Goal: Obtain resource: Download file/media

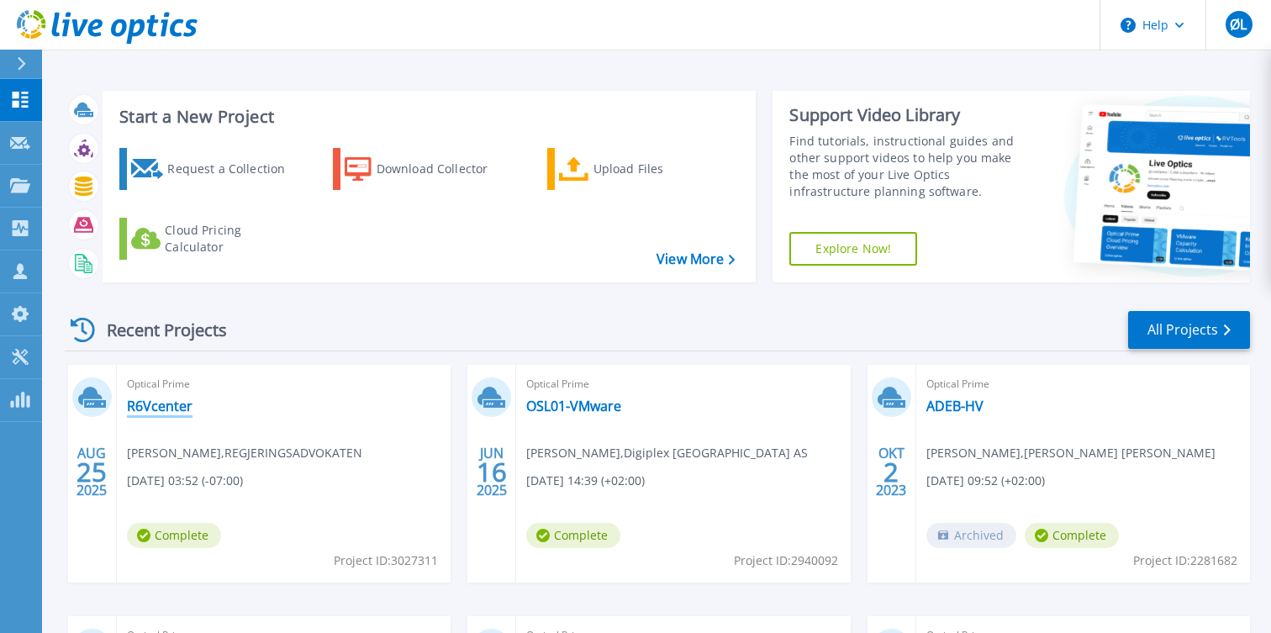
click at [171, 409] on link "R6Vcenter" at bounding box center [160, 406] width 66 height 17
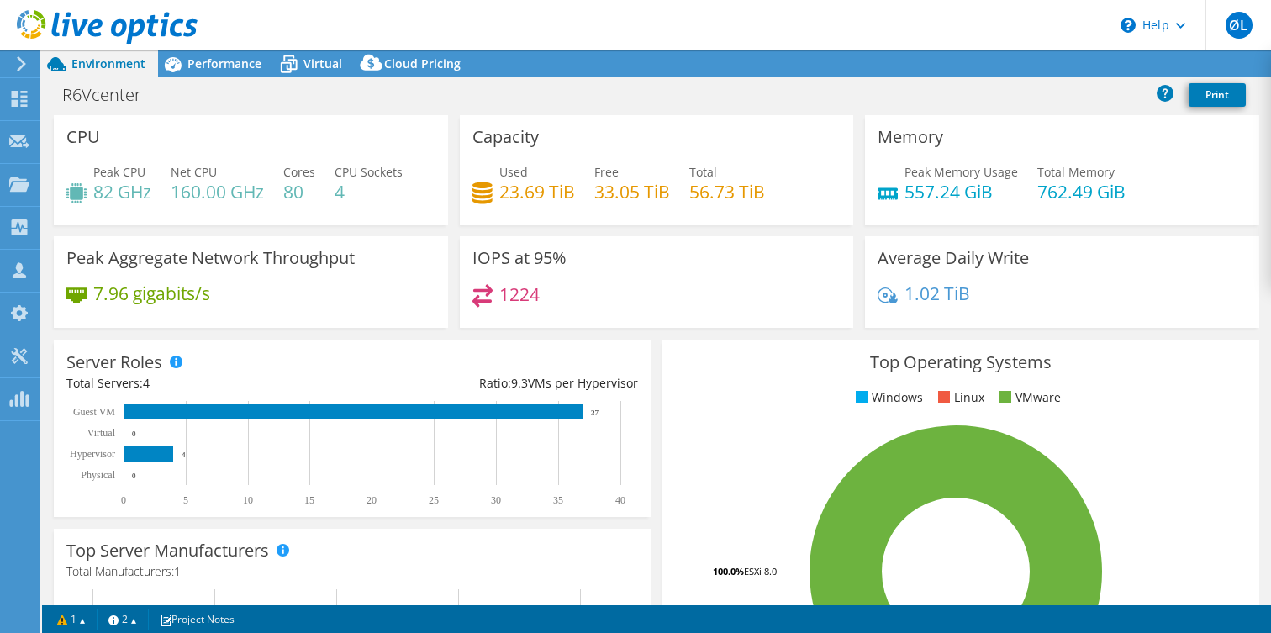
select select "USD"
click at [978, 71] on link "Reports" at bounding box center [986, 64] width 81 height 26
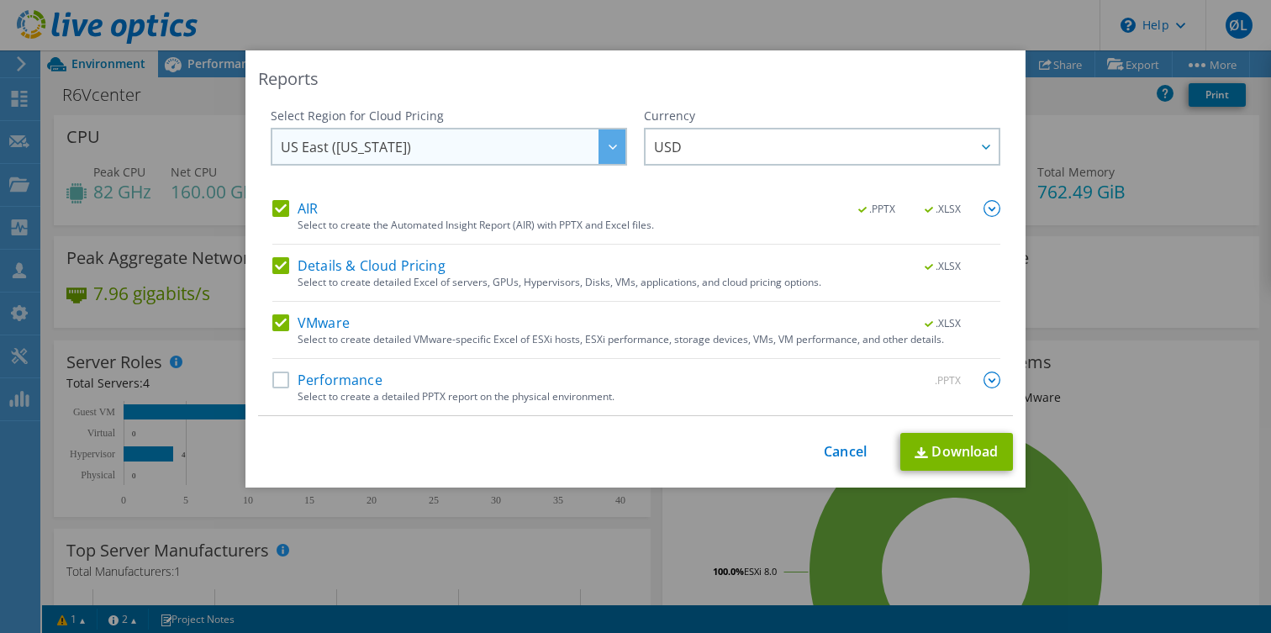
click at [608, 152] on div at bounding box center [611, 146] width 27 height 34
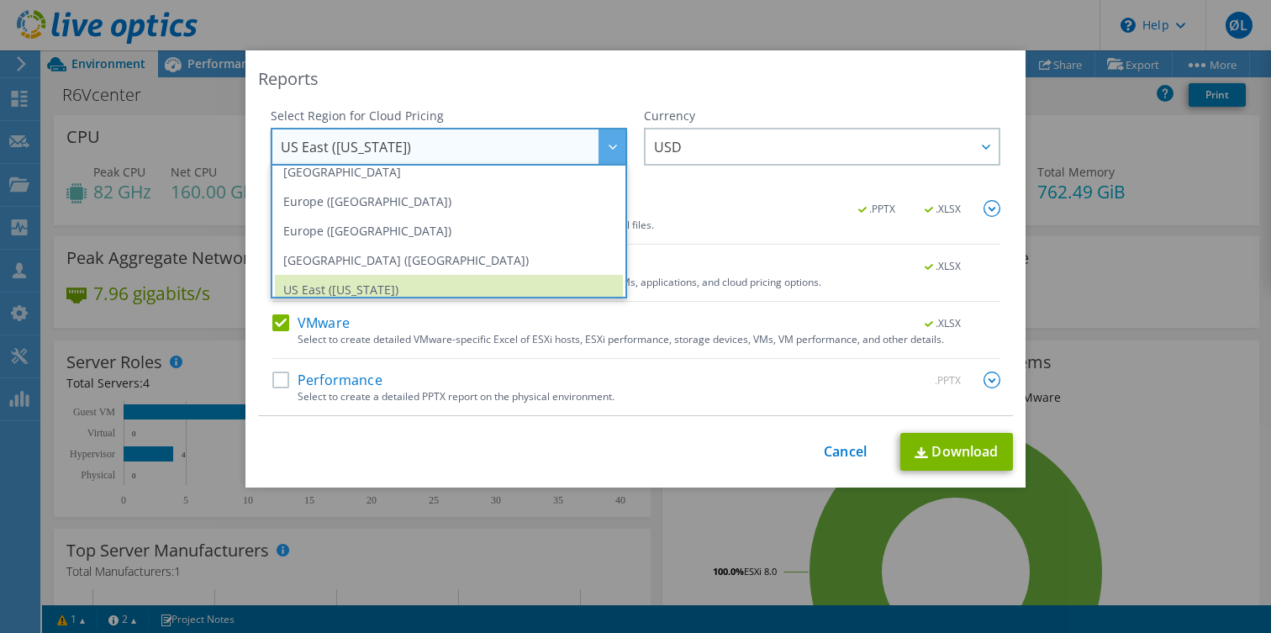
scroll to position [187, 0]
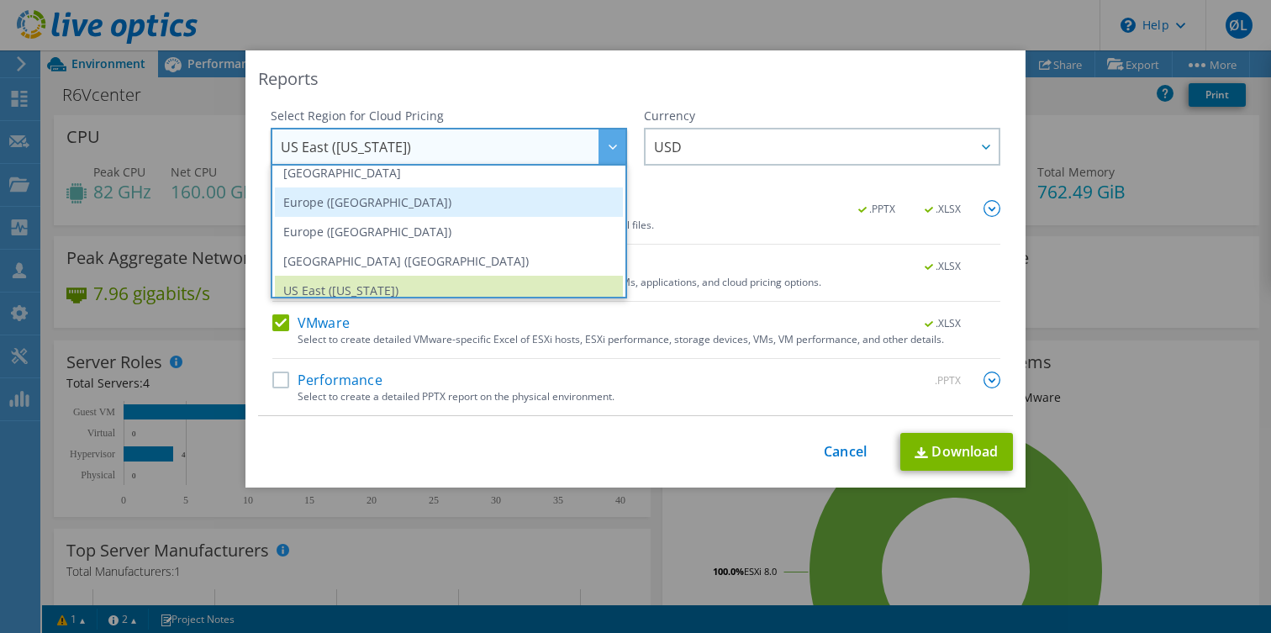
click at [517, 202] on li "Europe ([GEOGRAPHIC_DATA])" at bounding box center [449, 201] width 348 height 29
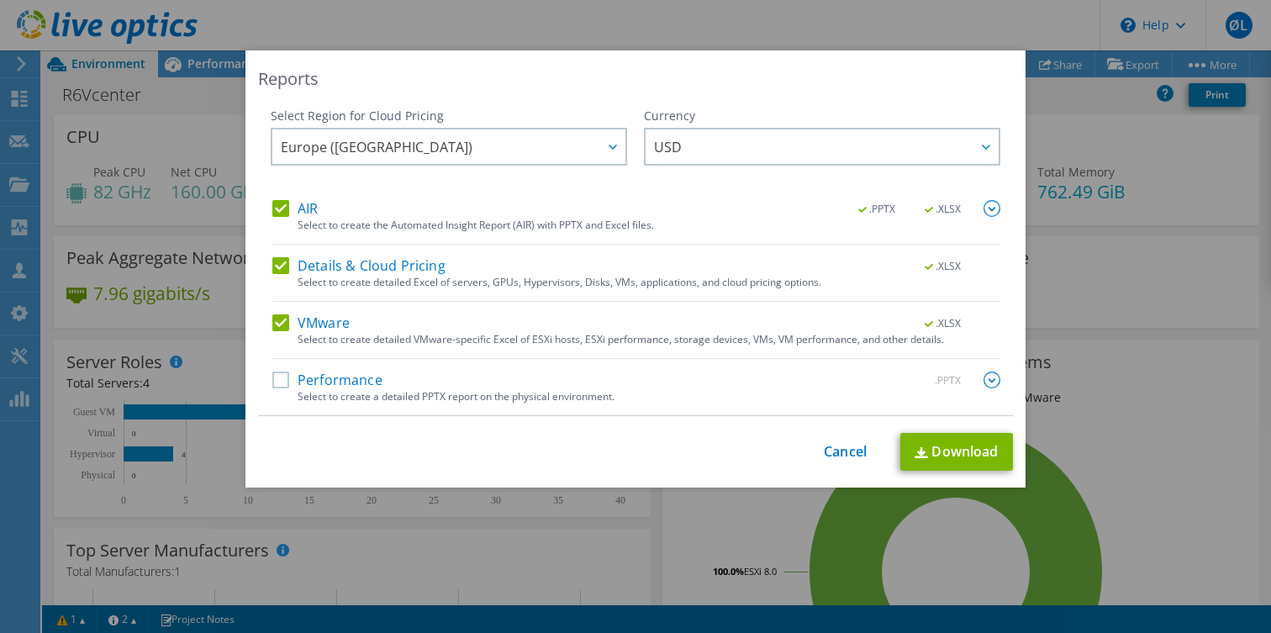
click at [287, 384] on label "Performance" at bounding box center [327, 380] width 110 height 17
click at [0, 0] on input "Performance" at bounding box center [0, 0] width 0 height 0
click at [985, 150] on div at bounding box center [985, 146] width 27 height 34
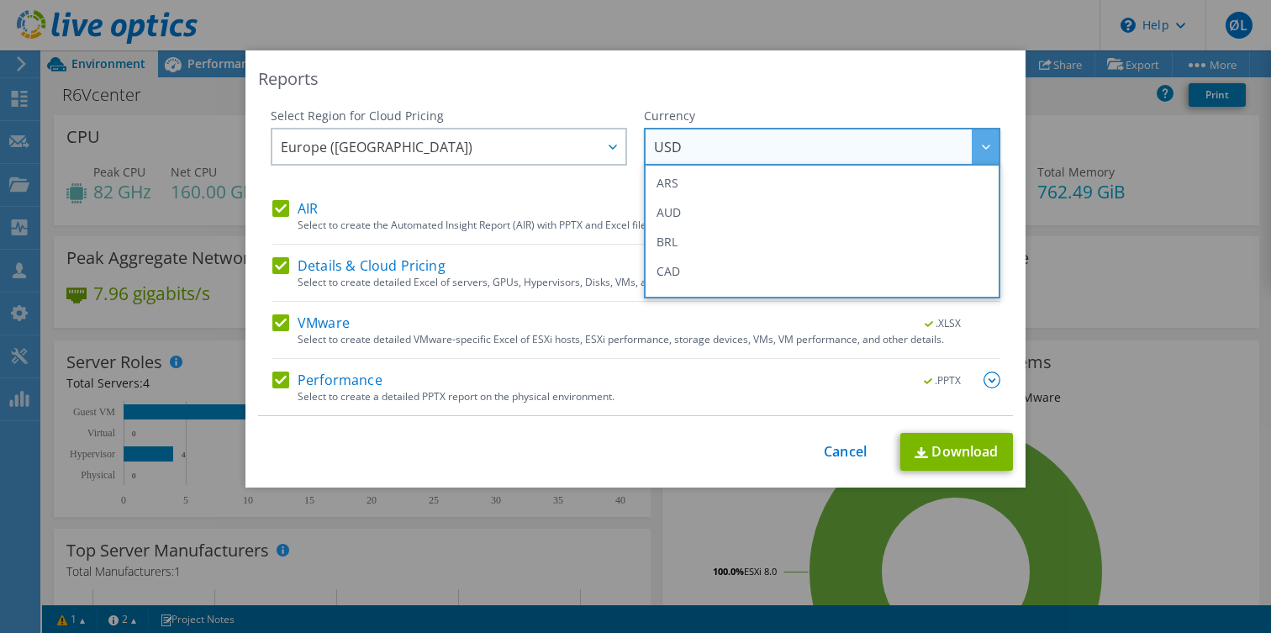
click at [985, 150] on div at bounding box center [985, 146] width 27 height 34
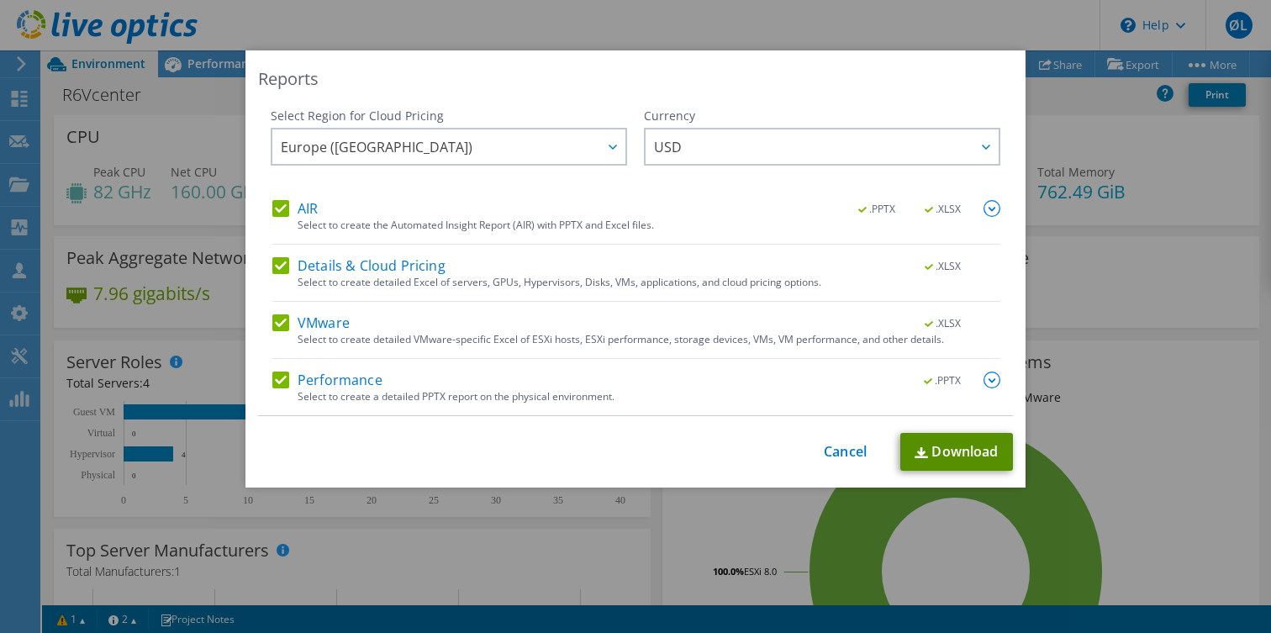
click at [956, 452] on link "Download" at bounding box center [956, 452] width 113 height 38
click at [827, 452] on link "Cancel" at bounding box center [845, 452] width 43 height 16
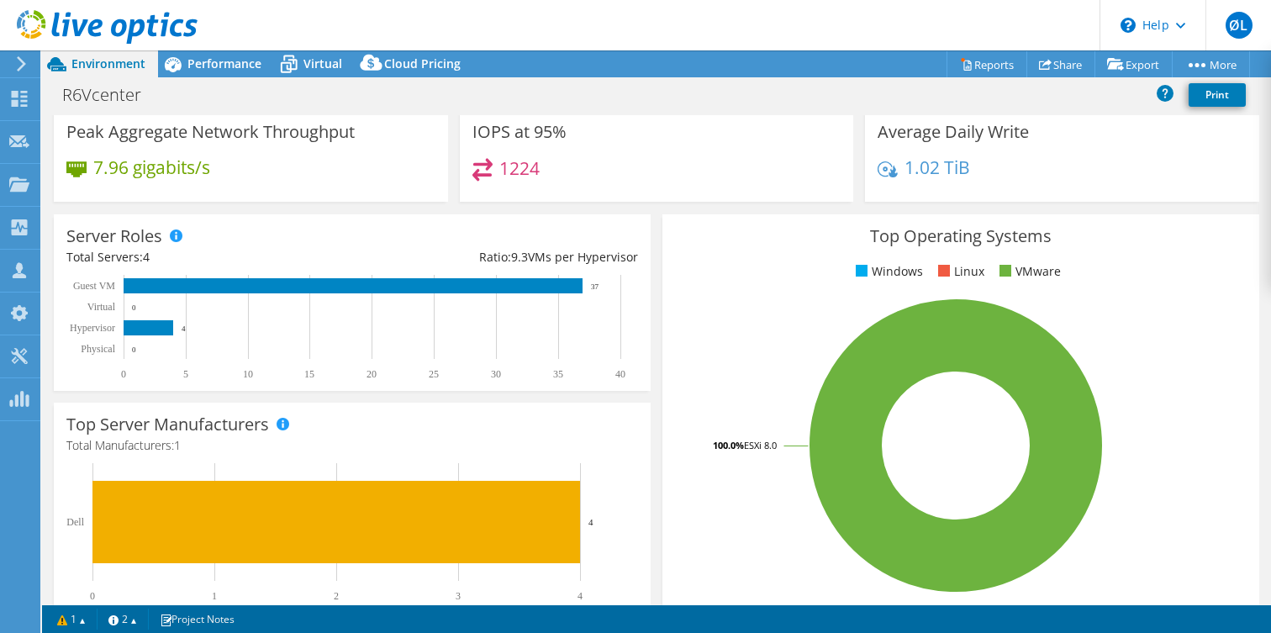
scroll to position [61, 0]
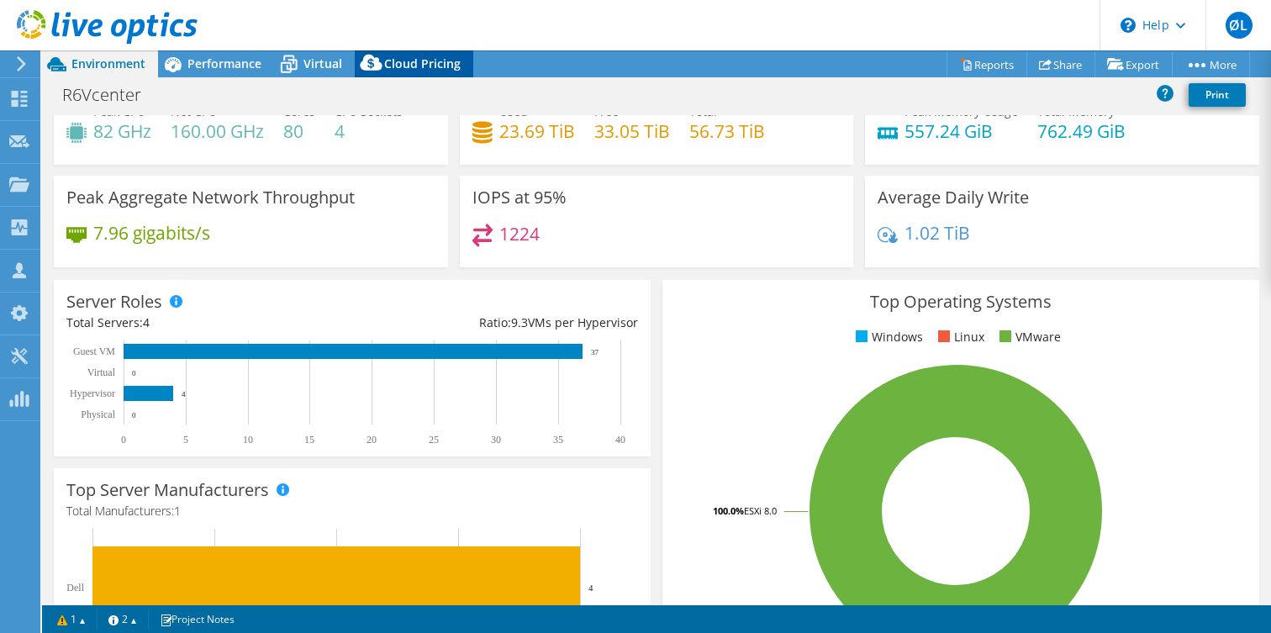
click at [410, 66] on span "Cloud Pricing" at bounding box center [422, 63] width 76 height 16
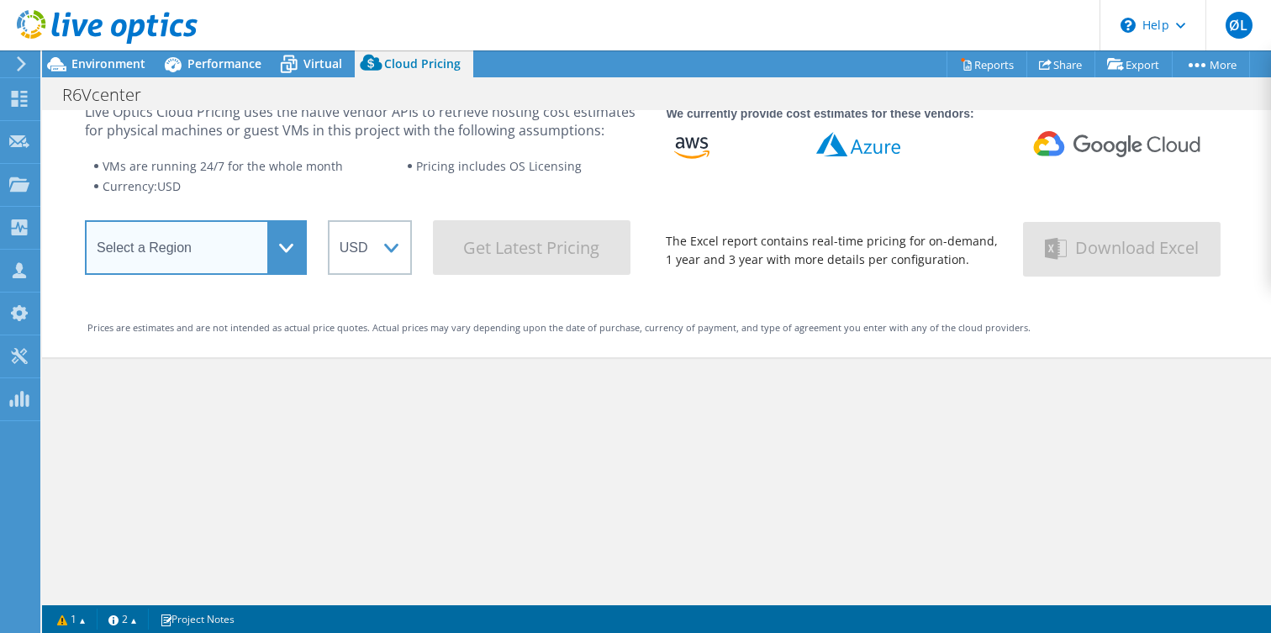
click at [278, 256] on select "Select a Region [GEOGRAPHIC_DATA] ([GEOGRAPHIC_DATA]) [GEOGRAPHIC_DATA] ([GEOGR…" at bounding box center [196, 247] width 222 height 55
select select "EUFrankfurt"
click at [85, 225] on select "Select a Region [GEOGRAPHIC_DATA] ([GEOGRAPHIC_DATA]) [GEOGRAPHIC_DATA] ([GEOGR…" at bounding box center [196, 247] width 222 height 55
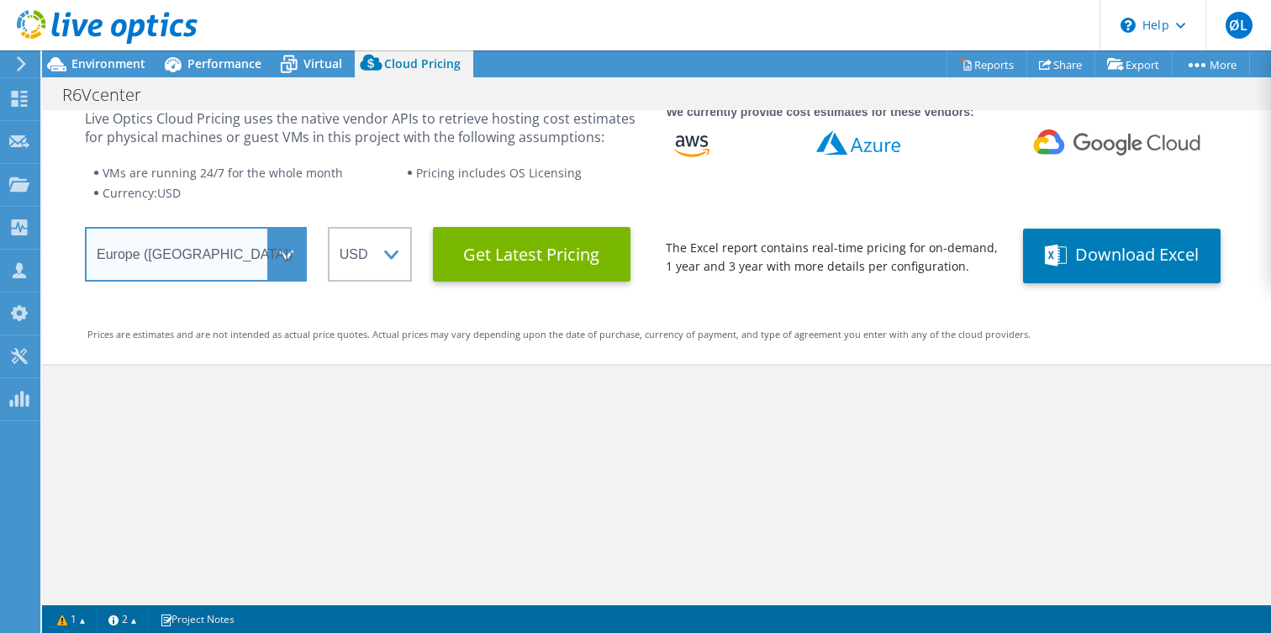
scroll to position [0, 0]
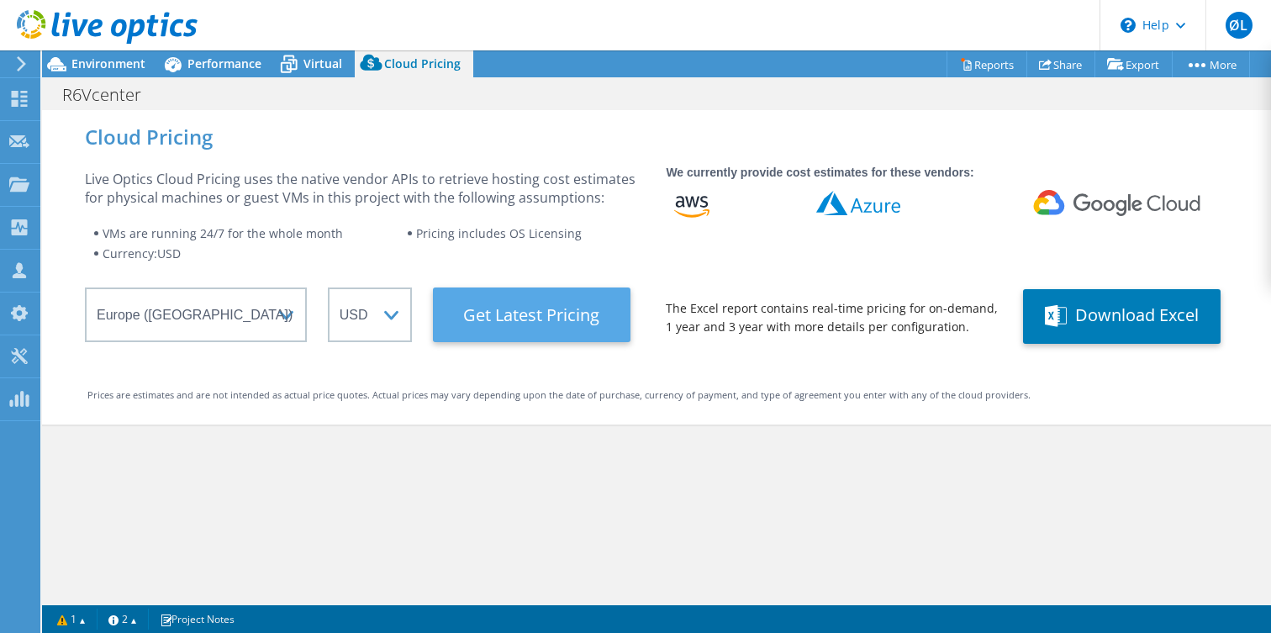
click at [564, 324] on Latest "Get Latest Pricing" at bounding box center [532, 314] width 198 height 55
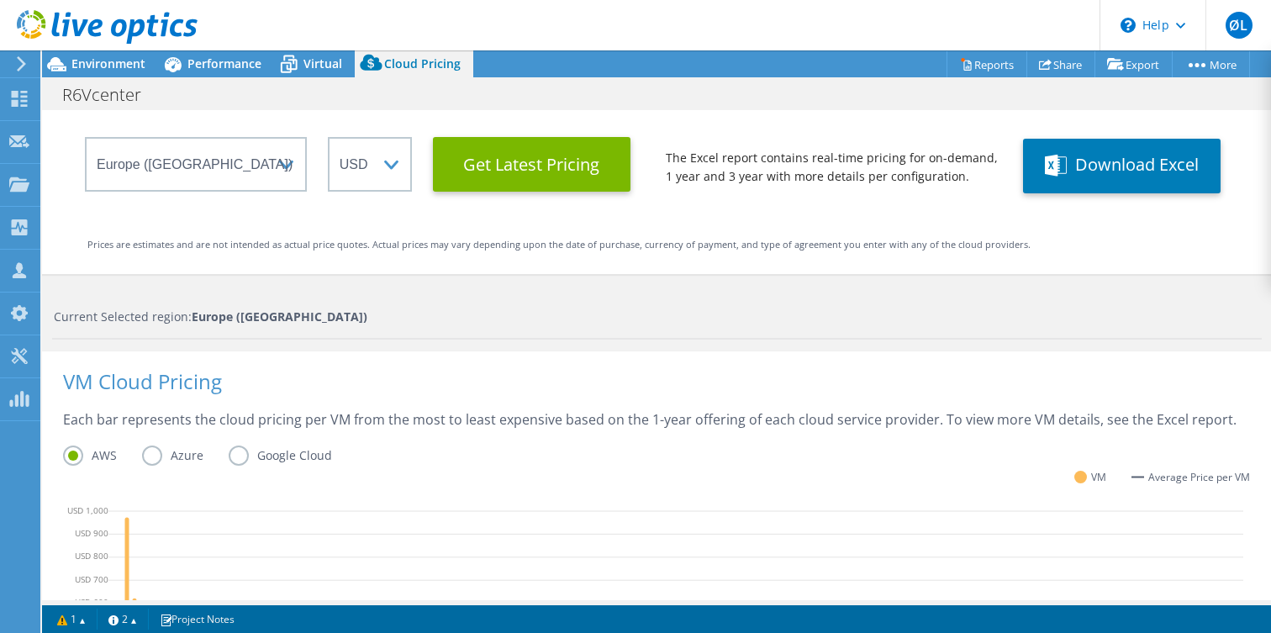
scroll to position [113, 0]
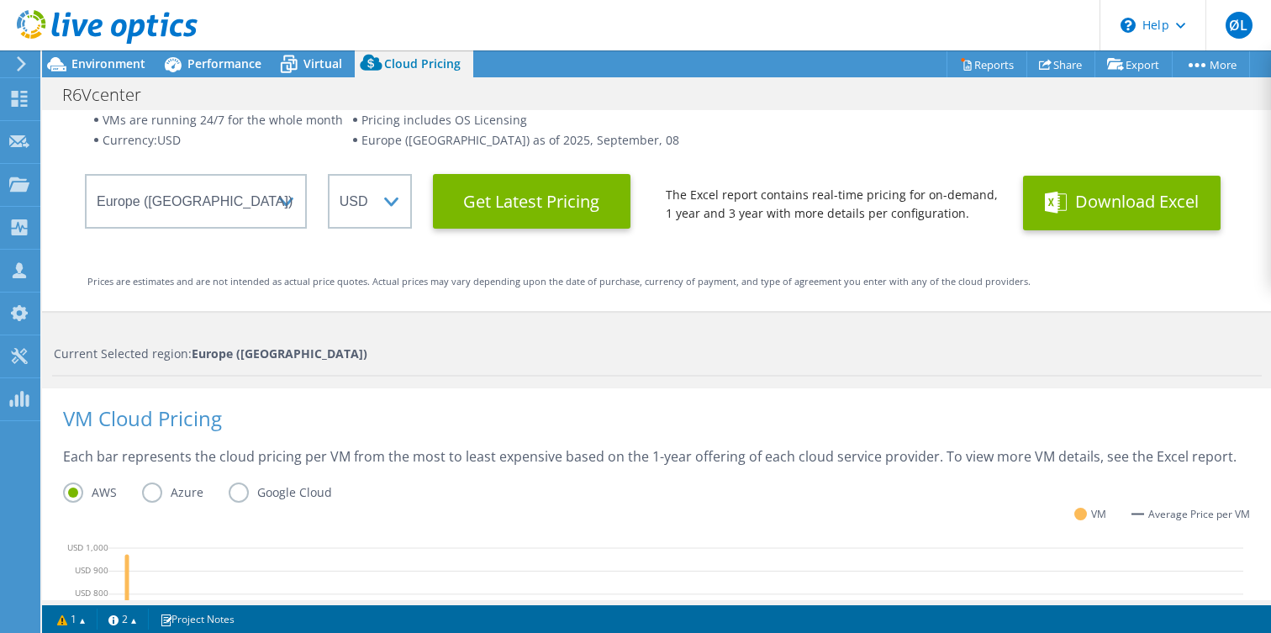
click at [1123, 210] on button "Download Excel" at bounding box center [1122, 203] width 198 height 55
